Goal: Task Accomplishment & Management: Use online tool/utility

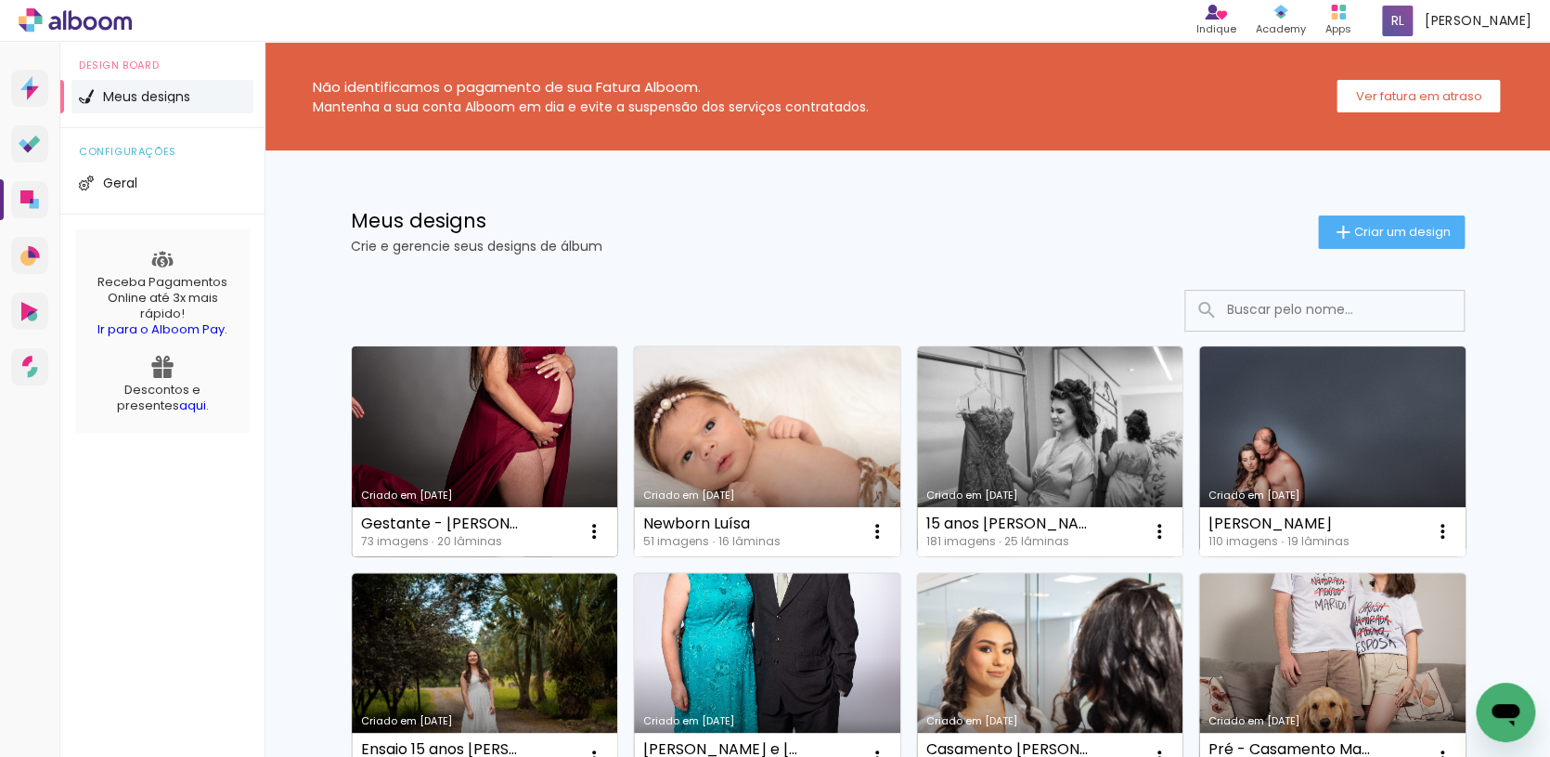
click at [471, 393] on link "Criado em [DATE]" at bounding box center [485, 451] width 266 height 210
click at [525, 366] on link "Criado em [DATE]" at bounding box center [485, 451] width 266 height 210
